Goal: Task Accomplishment & Management: Manage account settings

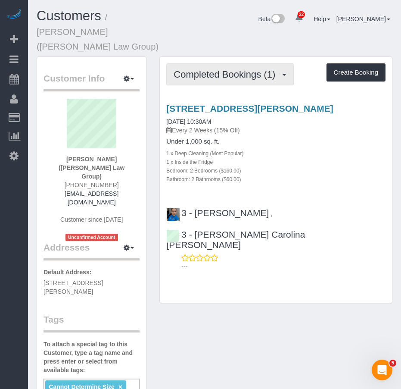
click at [205, 69] on span "Completed Bookings (1)" at bounding box center [227, 74] width 106 height 11
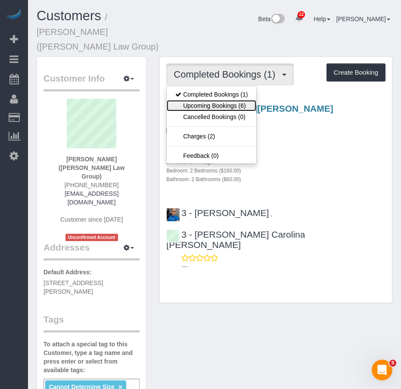
click at [193, 100] on link "Upcoming Bookings (6)" at bounding box center [212, 105] width 90 height 11
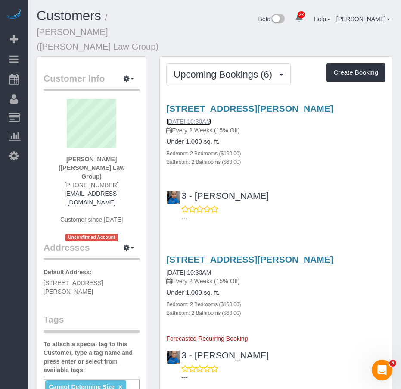
click at [187, 118] on link "[DATE] 10:30AM" at bounding box center [188, 121] width 45 height 7
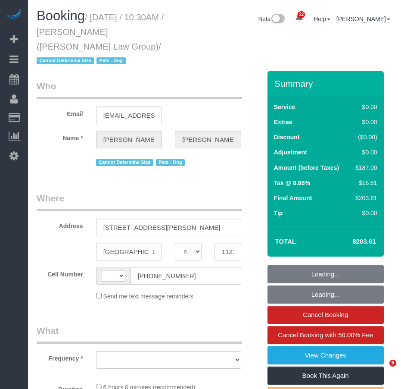
select select "NY"
select select "string:[GEOGRAPHIC_DATA]"
select select "object:893"
select select "string:stripe-pm_1S3igF4VGloSiKo7ii8H05kM"
select select "number:89"
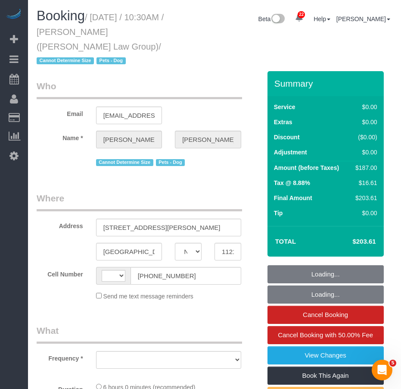
select select "number:90"
select select "number:13"
select select "number:7"
select select "2"
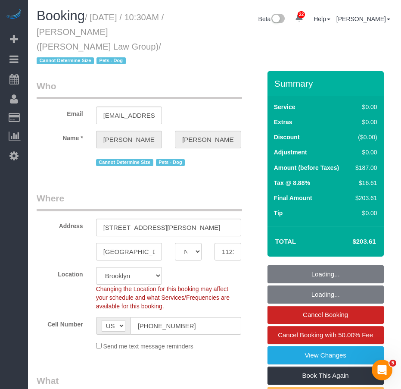
select select "object:1500"
select select "2"
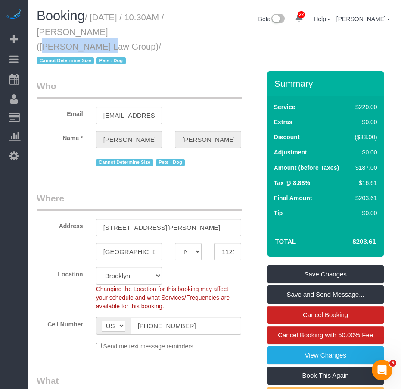
drag, startPoint x: 80, startPoint y: 32, endPoint x: 141, endPoint y: 31, distance: 61.2
click at [141, 31] on small "/ [DATE] / 10:30AM / [PERSON_NAME] ([PERSON_NAME] Law Group) / Cannot Determine…" at bounding box center [100, 38] width 127 height 53
copy small "[PERSON_NAME]"
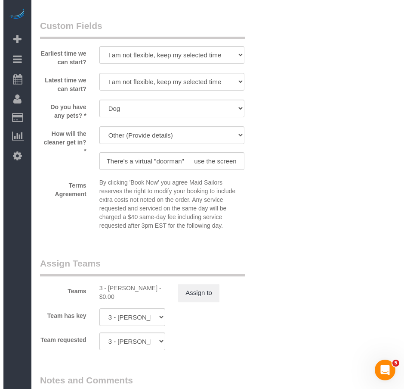
scroll to position [1206, 0]
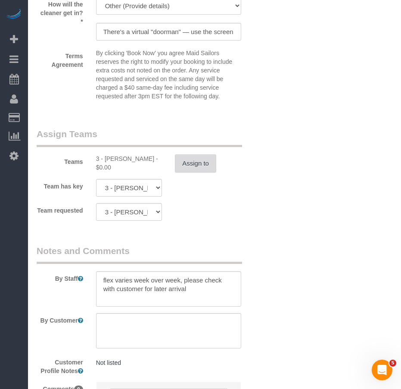
click at [199, 166] on button "Assign to" at bounding box center [195, 163] width 41 height 18
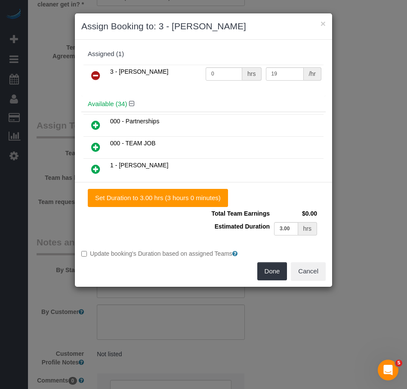
click at [97, 72] on icon at bounding box center [95, 75] width 9 height 10
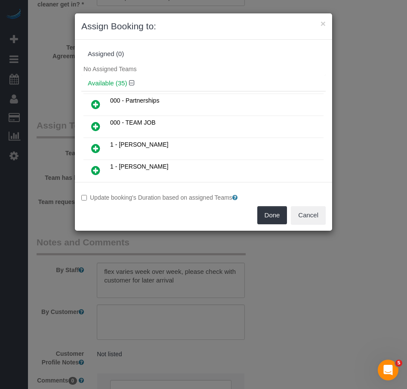
scroll to position [188, 0]
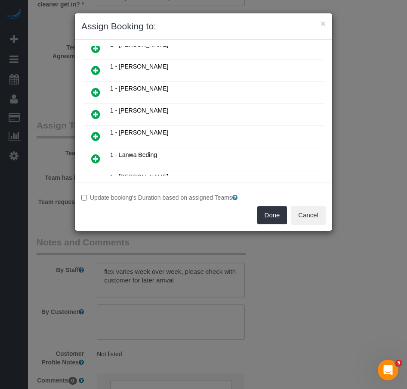
click at [97, 116] on icon at bounding box center [95, 114] width 9 height 10
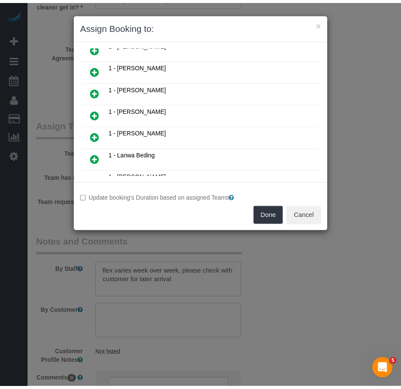
scroll to position [209, 0]
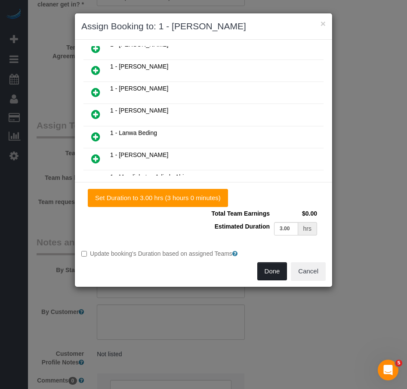
click at [272, 271] on button "Done" at bounding box center [273, 271] width 30 height 18
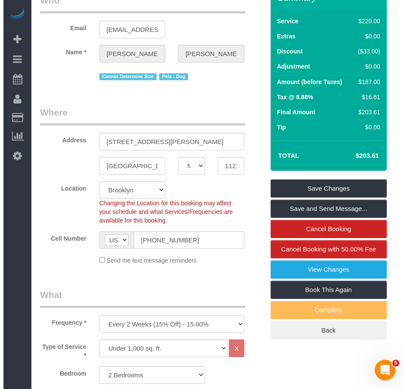
scroll to position [0, 0]
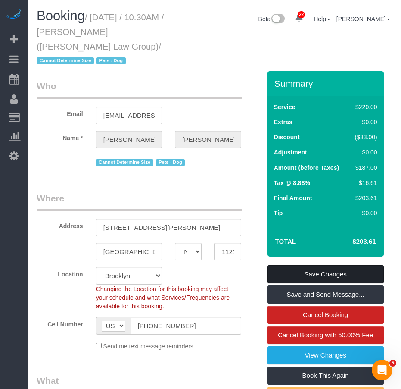
click at [280, 270] on link "Save Changes" at bounding box center [325, 274] width 116 height 18
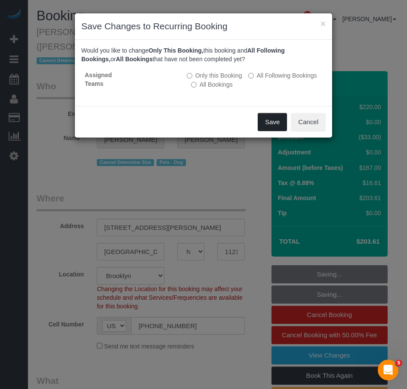
click at [272, 125] on button "Save" at bounding box center [272, 122] width 29 height 18
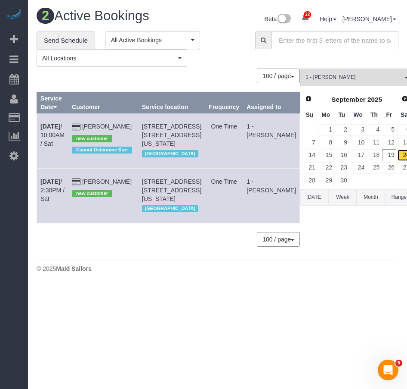
click at [398, 153] on link "20" at bounding box center [405, 155] width 14 height 12
click at [335, 75] on span "1 - [PERSON_NAME]" at bounding box center [354, 77] width 97 height 7
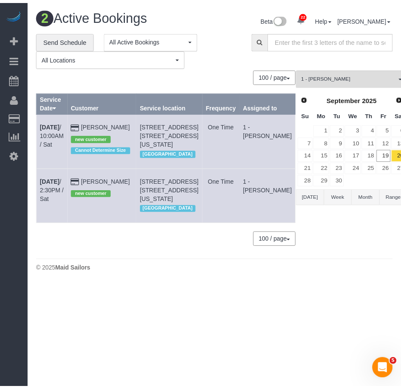
scroll to position [435, 0]
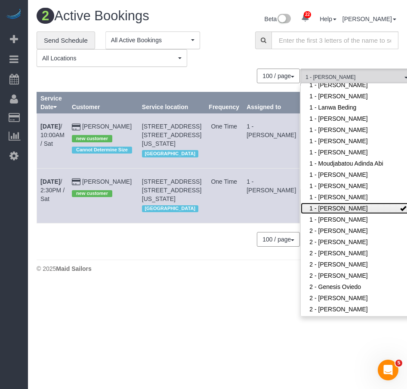
click at [333, 202] on link "1 - [PERSON_NAME]" at bounding box center [357, 207] width 112 height 11
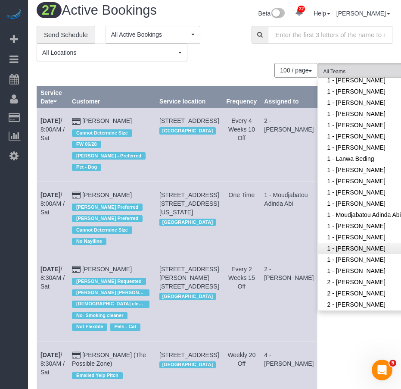
scroll to position [305, 0]
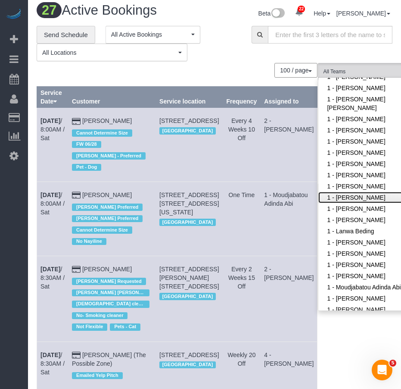
click at [318, 192] on link "1 - [PERSON_NAME]" at bounding box center [374, 197] width 112 height 11
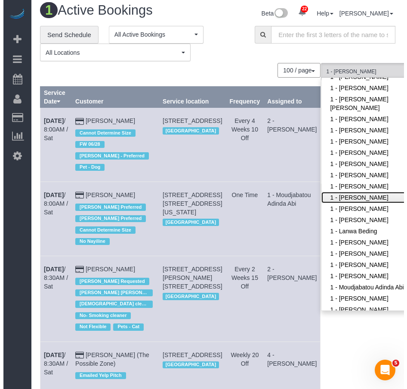
scroll to position [0, 0]
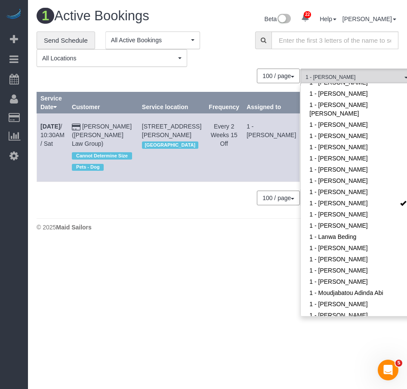
click at [212, 331] on body "22 Beta Your Notifications You have 0 alerts × You have 8 to charge for [DATE] …" at bounding box center [203, 194] width 407 height 389
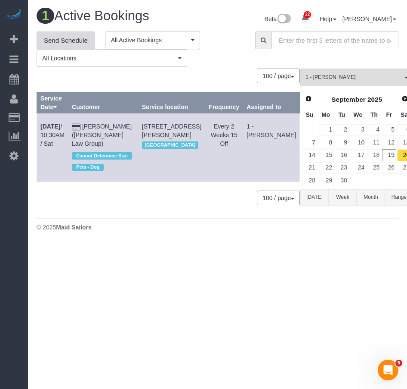
click at [72, 42] on link "Send Schedule" at bounding box center [66, 40] width 59 height 18
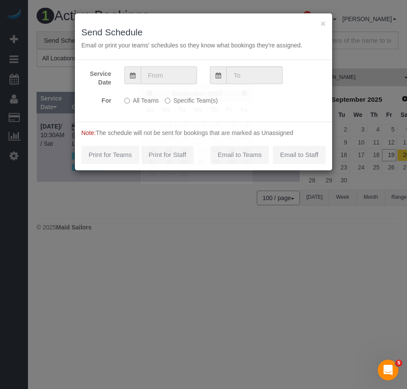
click at [168, 78] on input "text" at bounding box center [169, 75] width 56 height 18
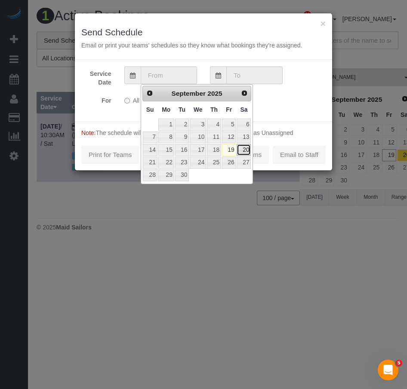
click at [246, 151] on link "20" at bounding box center [244, 150] width 14 height 12
type input "[DATE]"
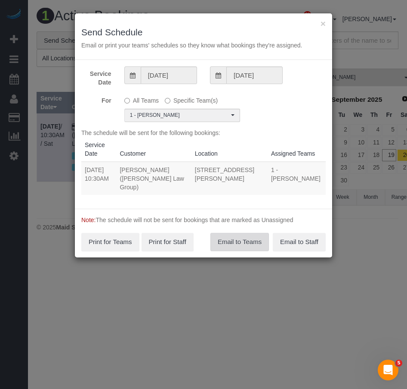
click at [239, 236] on button "Email to Teams" at bounding box center [240, 242] width 59 height 18
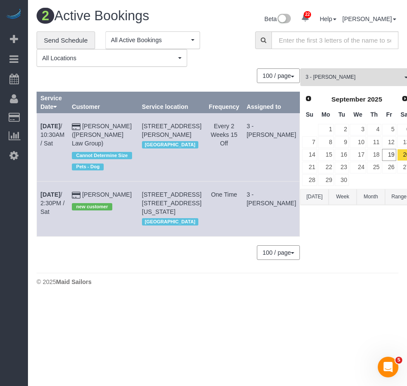
click at [320, 257] on div "3 - Geraldin Bastidas All Teams Remove Team Filters * - K.J. *Irene Flores - Te…" at bounding box center [357, 168] width 113 height 200
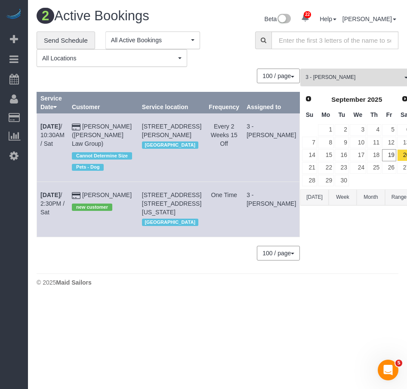
click at [330, 77] on span "3 - [PERSON_NAME]" at bounding box center [354, 77] width 97 height 7
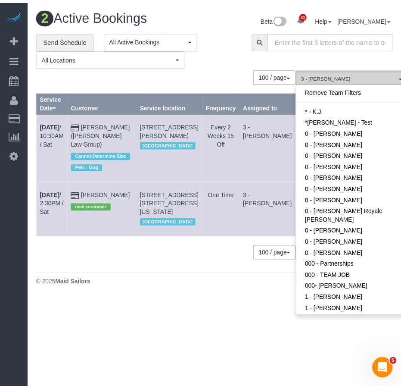
scroll to position [701, 0]
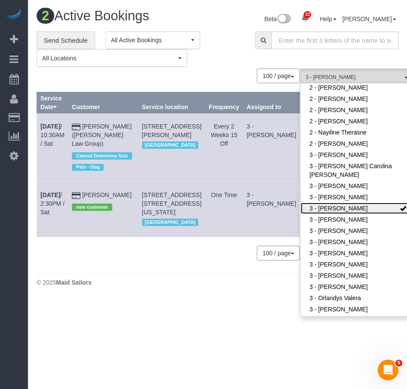
click at [326, 202] on link "3 - [PERSON_NAME]" at bounding box center [357, 207] width 112 height 11
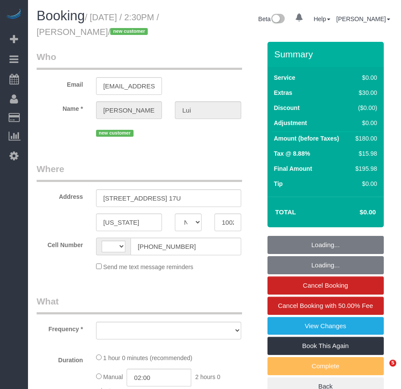
select select "NY"
select select "object:497"
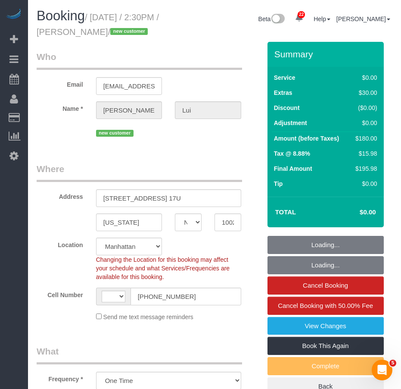
select select "string:[GEOGRAPHIC_DATA]"
select select "string:stripe-pm_1S5rxE4VGloSiKo7jmHGCr5W"
select select "number:60"
select select "number:76"
select select "number:15"
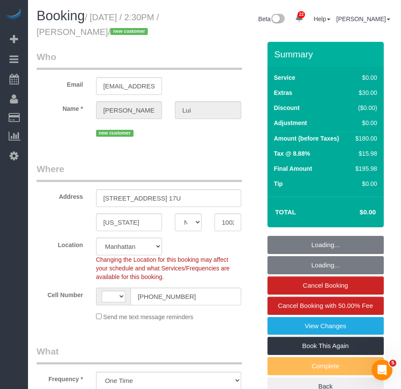
select select "number:5"
select select "object:961"
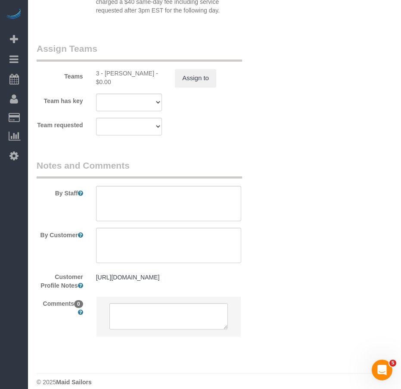
scroll to position [1249, 0]
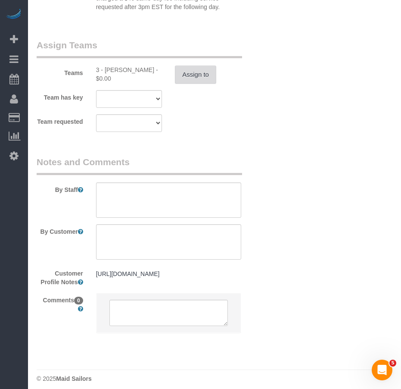
click at [192, 74] on button "Assign to" at bounding box center [195, 74] width 41 height 18
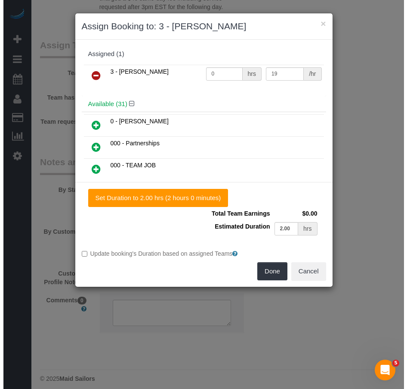
scroll to position [1241, 0]
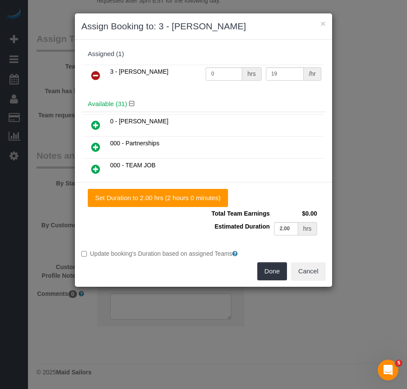
click at [94, 75] on icon at bounding box center [95, 75] width 9 height 10
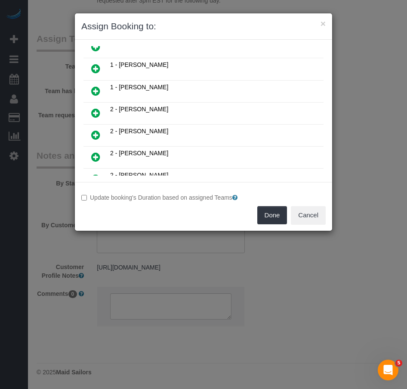
scroll to position [258, 0]
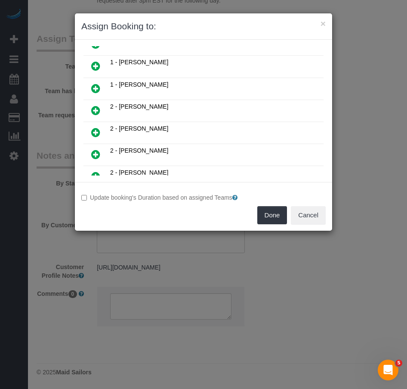
click at [93, 89] on icon at bounding box center [95, 88] width 9 height 10
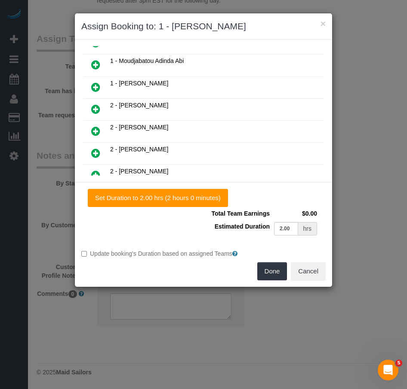
scroll to position [279, 0]
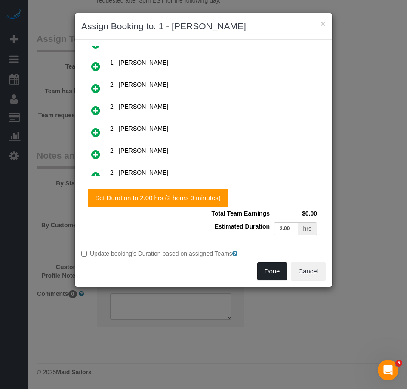
click at [264, 267] on button "Done" at bounding box center [273, 271] width 30 height 18
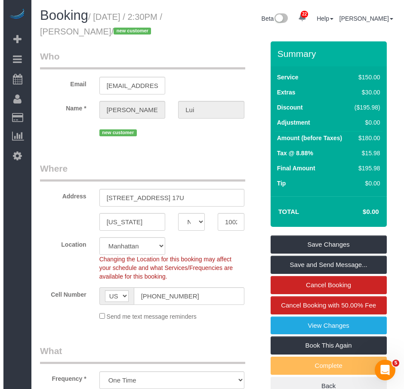
scroll to position [0, 0]
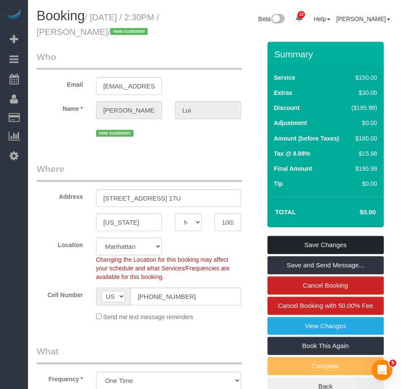
click at [296, 243] on link "Save Changes" at bounding box center [325, 245] width 116 height 18
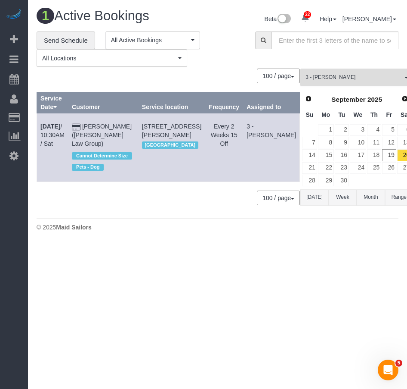
click at [328, 79] on span "3 - [PERSON_NAME]" at bounding box center [354, 77] width 97 height 7
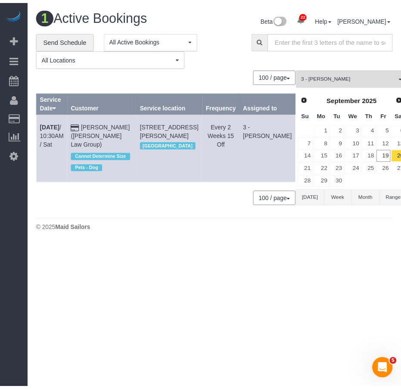
scroll to position [701, 0]
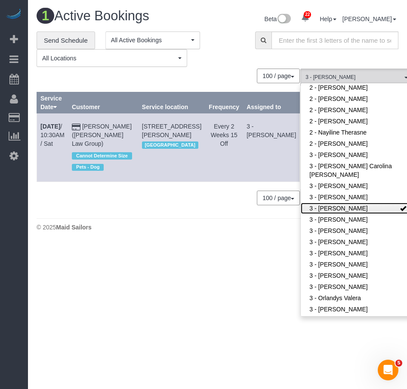
click at [325, 202] on link "3 - [PERSON_NAME]" at bounding box center [357, 207] width 112 height 11
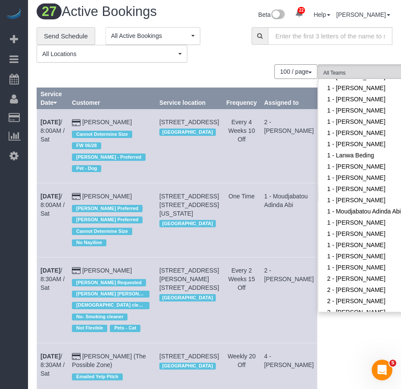
scroll to position [379, 0]
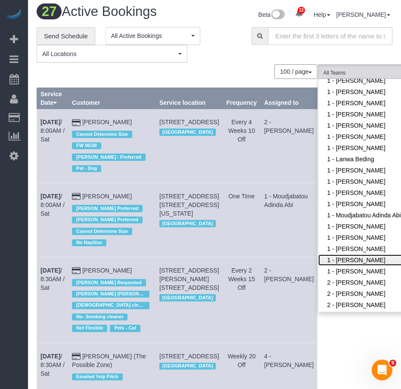
click at [318, 254] on link "1 - [PERSON_NAME]" at bounding box center [374, 259] width 112 height 11
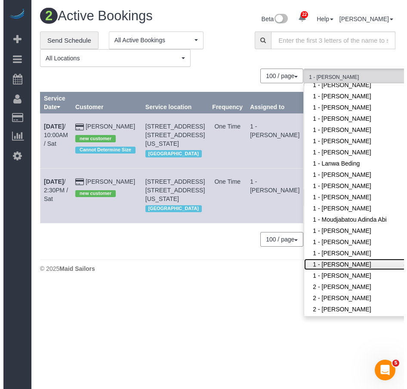
scroll to position [0, 0]
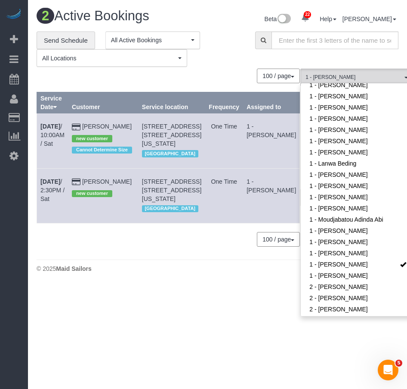
click at [172, 285] on div "2 Active Bookings Beta 22 Your Notifications You have 0 alerts × You have 8 to …" at bounding box center [217, 142] width 379 height 285
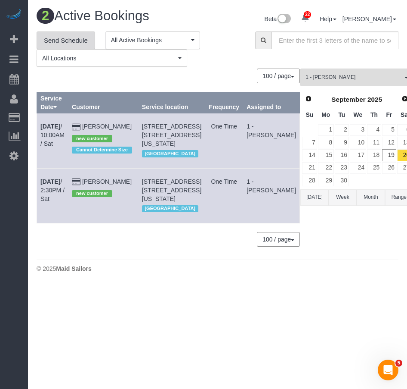
click at [61, 41] on link "Send Schedule" at bounding box center [66, 40] width 59 height 18
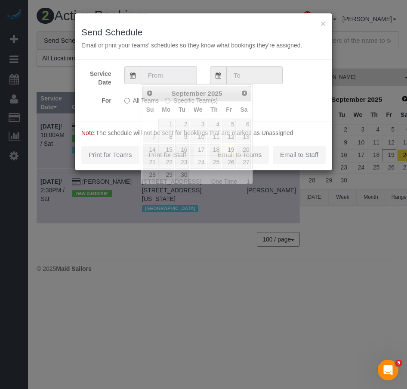
click at [159, 74] on input "text" at bounding box center [169, 75] width 56 height 18
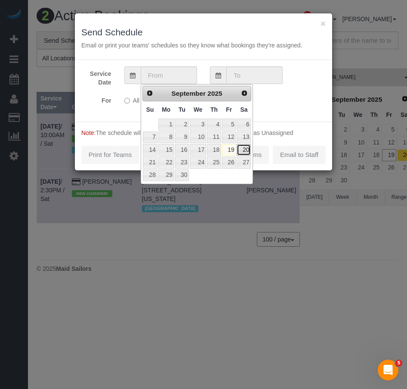
click at [247, 150] on link "20" at bounding box center [244, 150] width 14 height 12
type input "[DATE]"
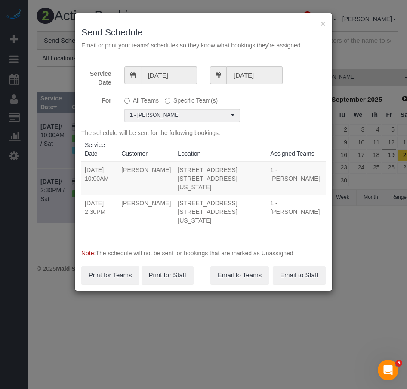
drag, startPoint x: 110, startPoint y: 178, endPoint x: 83, endPoint y: 168, distance: 28.9
click at [83, 168] on td "[DATE] 10:00AM" at bounding box center [99, 179] width 37 height 34
copy td "[DATE] 10:00AM"
drag, startPoint x: 159, startPoint y: 178, endPoint x: 137, endPoint y: 171, distance: 23.7
click at [137, 171] on td "[PERSON_NAME]" at bounding box center [146, 179] width 56 height 34
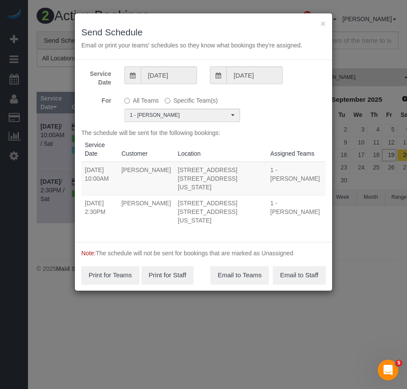
copy td "[PERSON_NAME]"
drag, startPoint x: 221, startPoint y: 177, endPoint x: 174, endPoint y: 170, distance: 46.6
click at [174, 170] on td "[STREET_ADDRESS] [STREET_ADDRESS][US_STATE]" at bounding box center [220, 179] width 93 height 34
copy td "[STREET_ADDRESS] [STREET_ADDRESS][US_STATE]"
drag, startPoint x: 107, startPoint y: 203, endPoint x: 84, endPoint y: 193, distance: 24.7
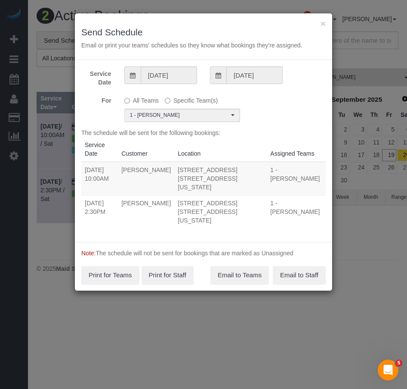
click at [84, 195] on td "[DATE] 2:30PM" at bounding box center [99, 211] width 37 height 33
copy td "[DATE] 2:30PM"
drag, startPoint x: 149, startPoint y: 203, endPoint x: 136, endPoint y: 194, distance: 16.5
click at [136, 195] on td "[PERSON_NAME]" at bounding box center [146, 211] width 56 height 33
copy td "[PERSON_NAME]"
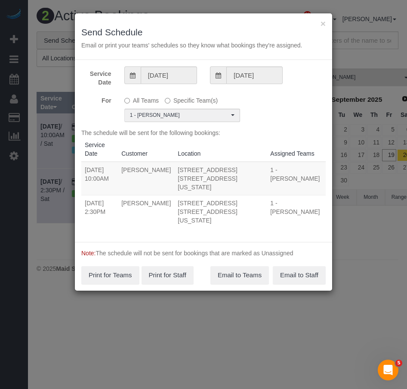
drag, startPoint x: 234, startPoint y: 204, endPoint x: 176, endPoint y: 190, distance: 59.3
click at [176, 195] on td "[STREET_ADDRESS] [STREET_ADDRESS][US_STATE]" at bounding box center [220, 211] width 93 height 33
copy td "[STREET_ADDRESS] [STREET_ADDRESS][US_STATE]"
click at [235, 266] on button "Email to Teams" at bounding box center [240, 275] width 59 height 18
